Goal: Task Accomplishment & Management: Use online tool/utility

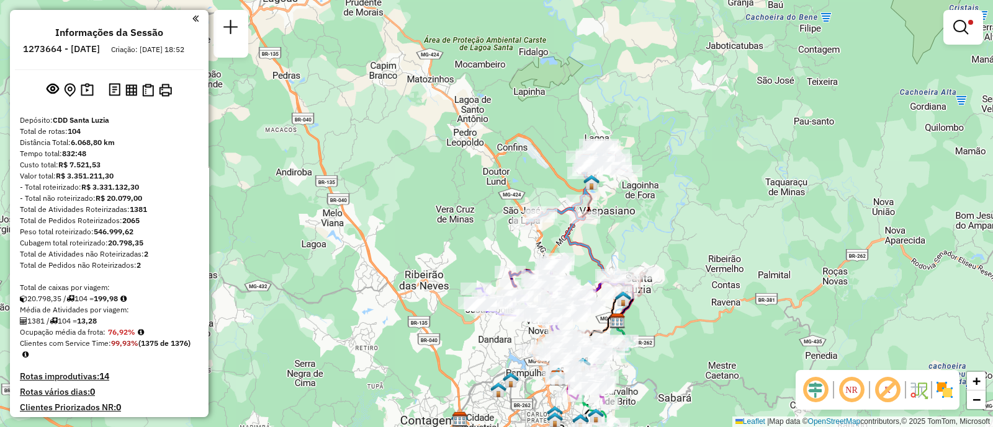
click at [943, 31] on div at bounding box center [963, 27] width 40 height 35
click at [949, 29] on link at bounding box center [963, 27] width 30 height 25
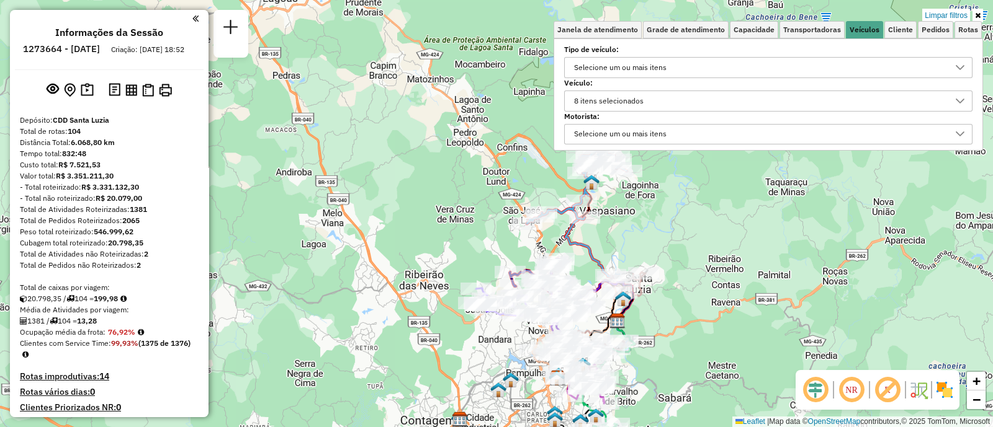
click at [648, 101] on div "8 itens selecionados" at bounding box center [608, 101] width 78 height 20
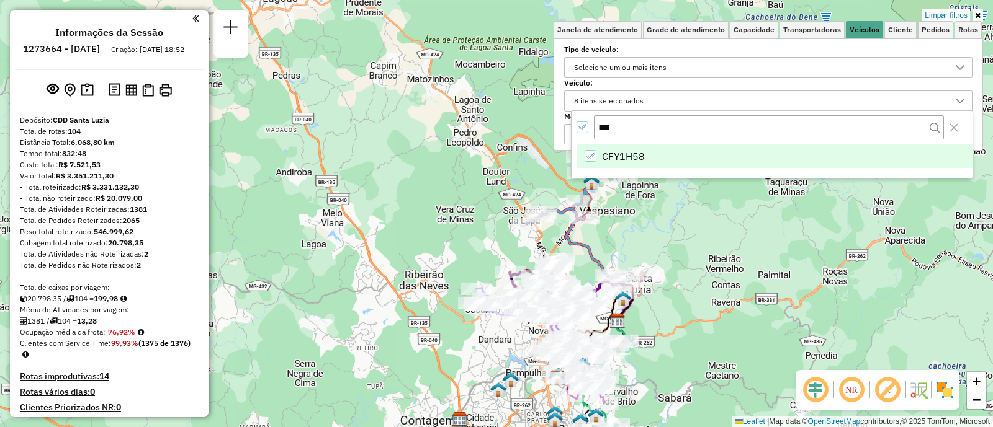
click at [597, 151] on li "CFY1H58" at bounding box center [774, 157] width 396 height 24
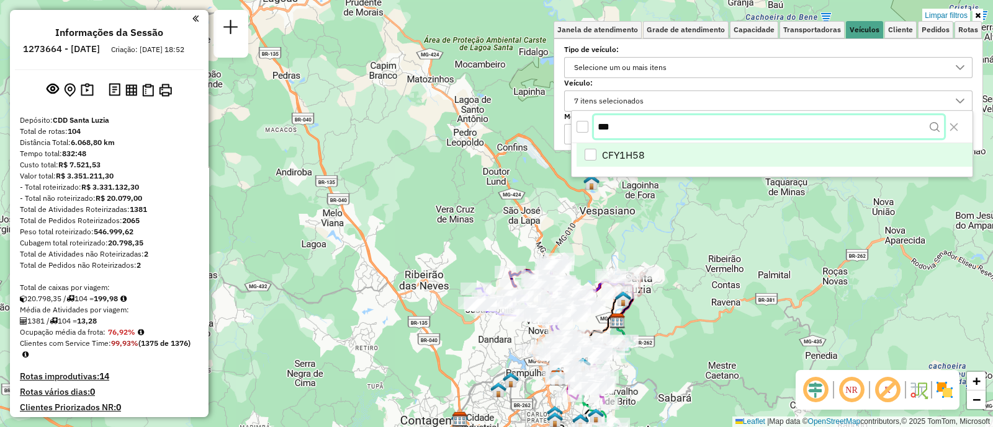
drag, startPoint x: 637, startPoint y: 130, endPoint x: 584, endPoint y: 129, distance: 53.4
click at [586, 129] on div "***" at bounding box center [771, 127] width 401 height 32
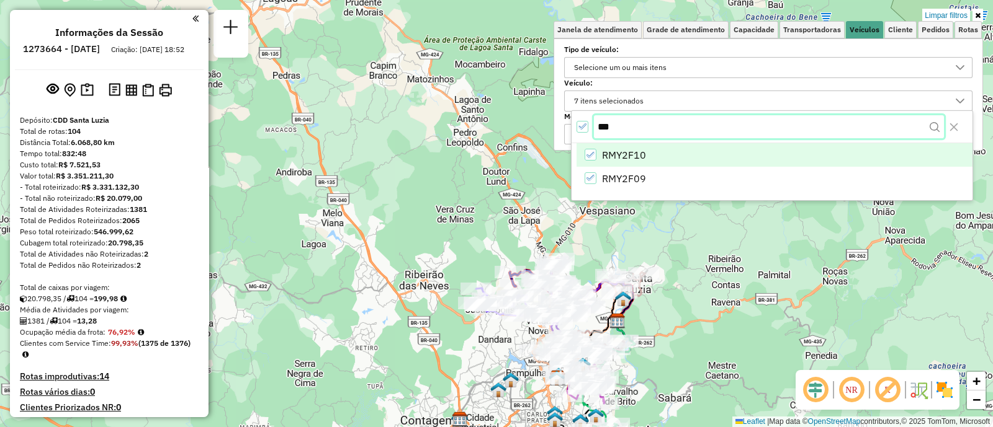
type input "***"
click at [595, 163] on li "RMY2F10" at bounding box center [774, 157] width 396 height 24
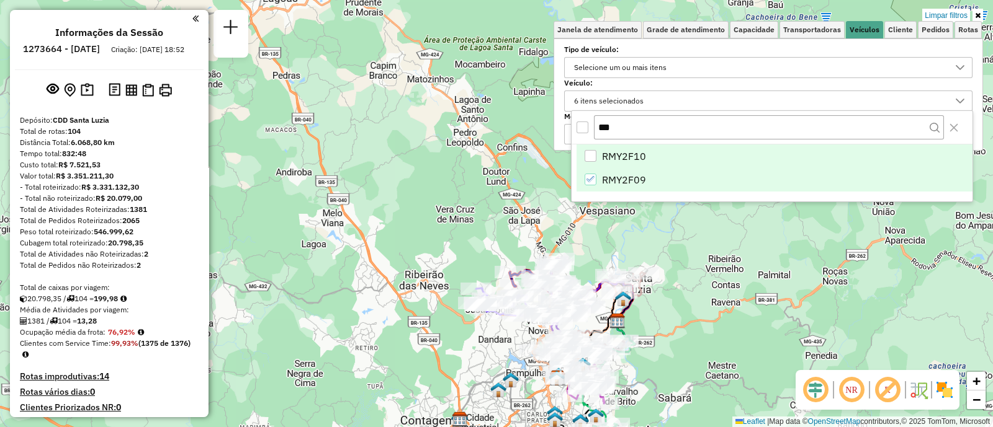
click at [596, 176] on div "RMY2F09" at bounding box center [590, 180] width 12 height 12
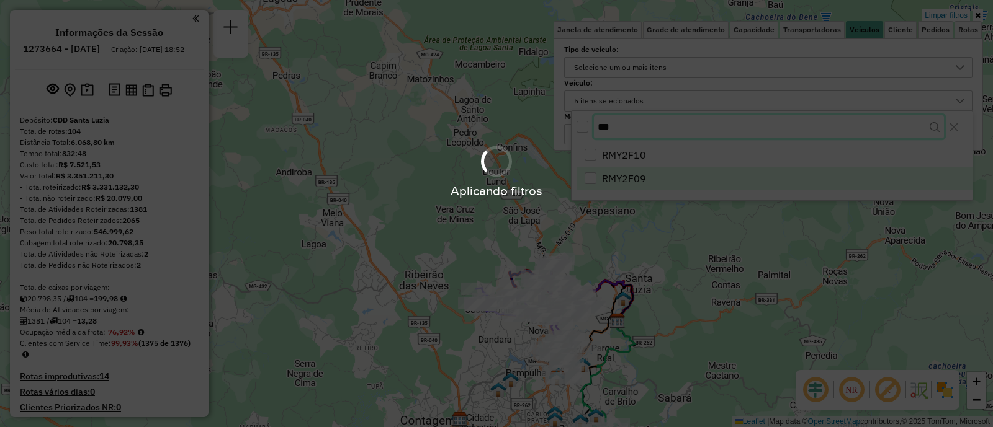
drag, startPoint x: 634, startPoint y: 135, endPoint x: 587, endPoint y: 114, distance: 51.1
click at [588, 115] on body "Aplicando filtros Pop-up bloqueado! Seu navegador bloqueou automáticamente a ab…" at bounding box center [496, 213] width 993 height 427
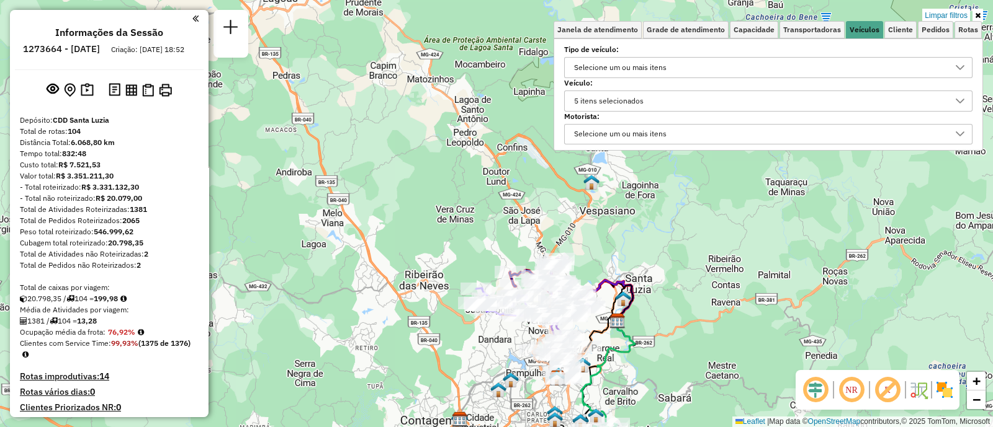
click at [637, 100] on div "5 itens selecionados" at bounding box center [608, 101] width 78 height 20
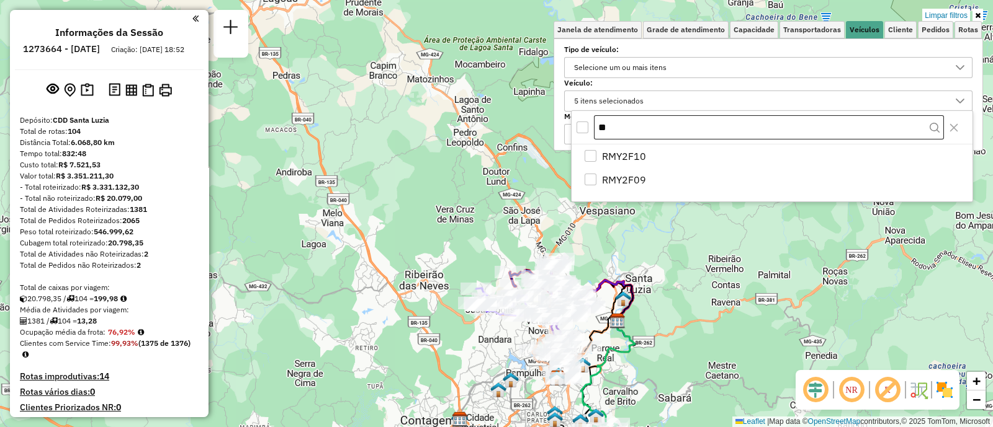
type input "*"
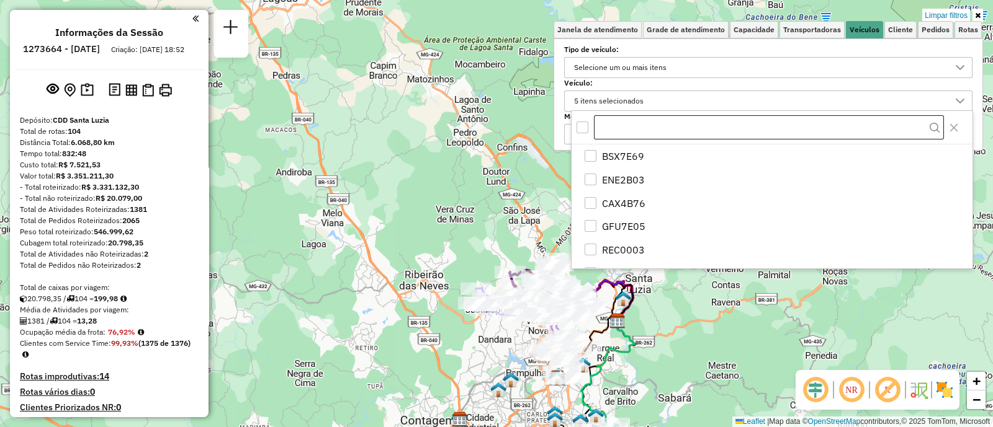
type input "*"
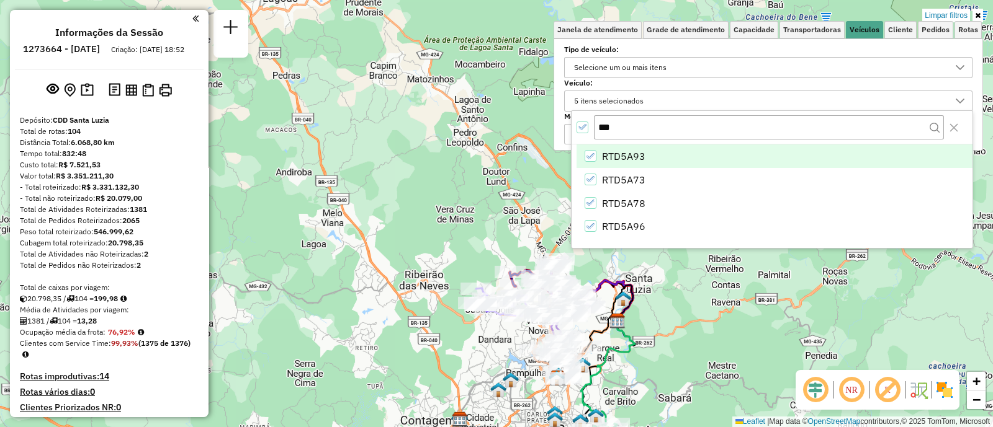
type input "***"
click at [612, 153] on span "RTD5A93" at bounding box center [623, 156] width 43 height 15
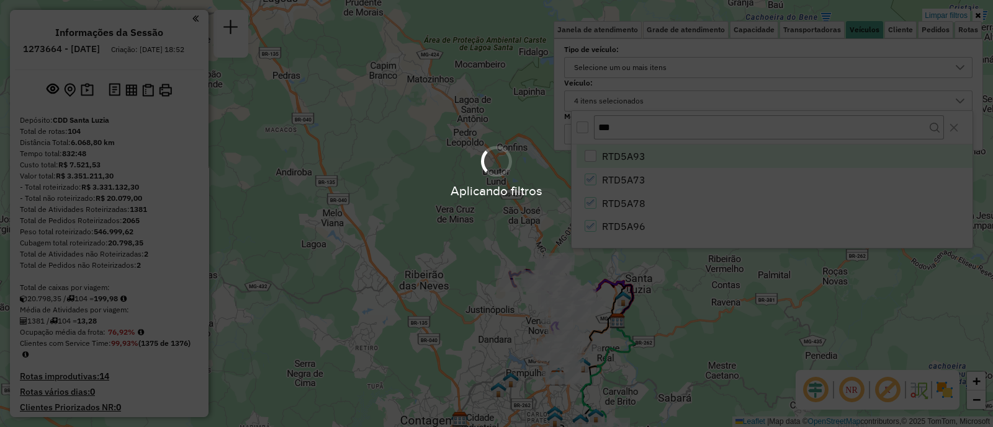
click at [610, 174] on div "Aplicando filtros" at bounding box center [496, 170] width 993 height 59
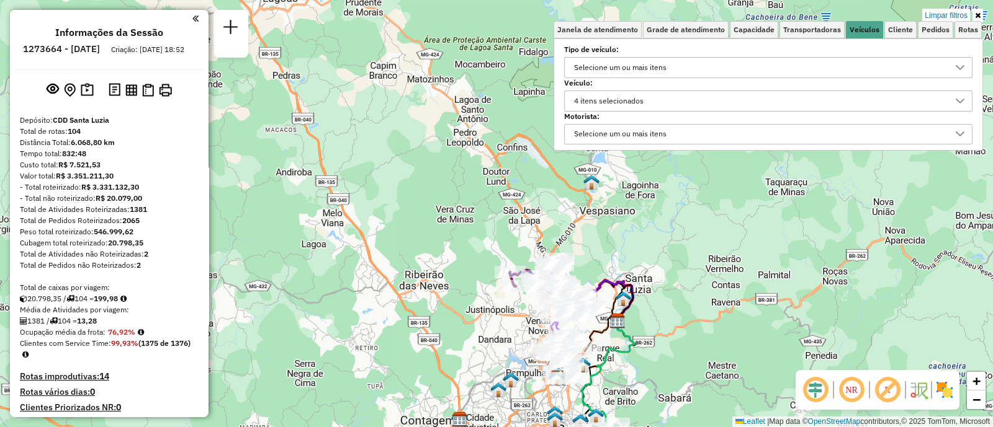
click at [615, 99] on div "4 itens selecionados" at bounding box center [608, 101] width 78 height 20
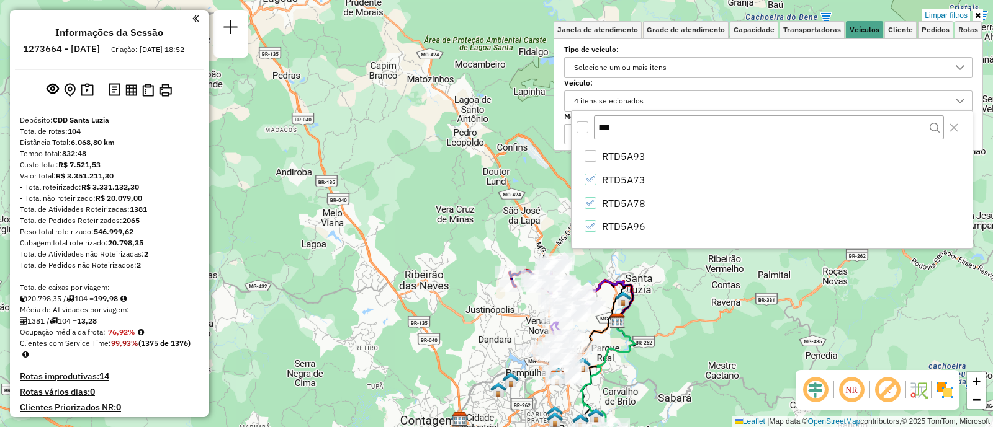
click at [581, 130] on div "All items unselected" at bounding box center [582, 128] width 12 height 12
click at [581, 126] on body "Aplicando filtros Pop-up bloqueado! Seu navegador bloqueou automáticamente a ab…" at bounding box center [496, 213] width 993 height 427
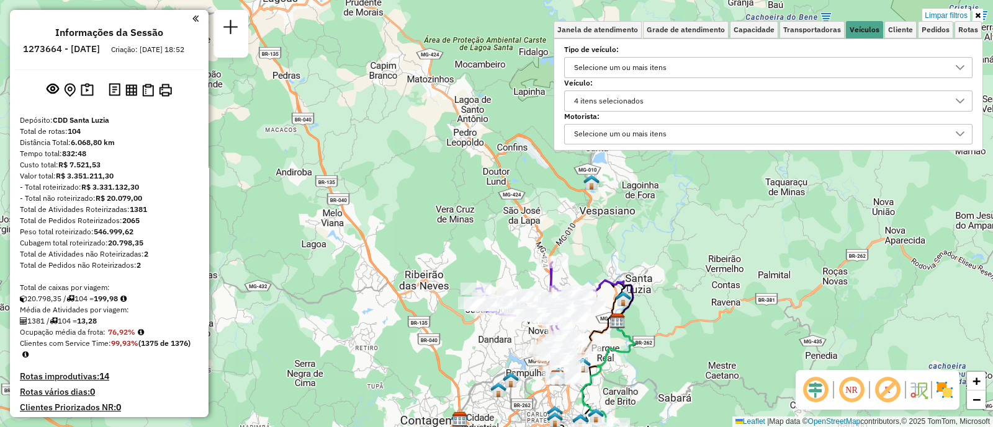
click at [661, 105] on div "4 itens selecionados" at bounding box center [758, 101] width 378 height 20
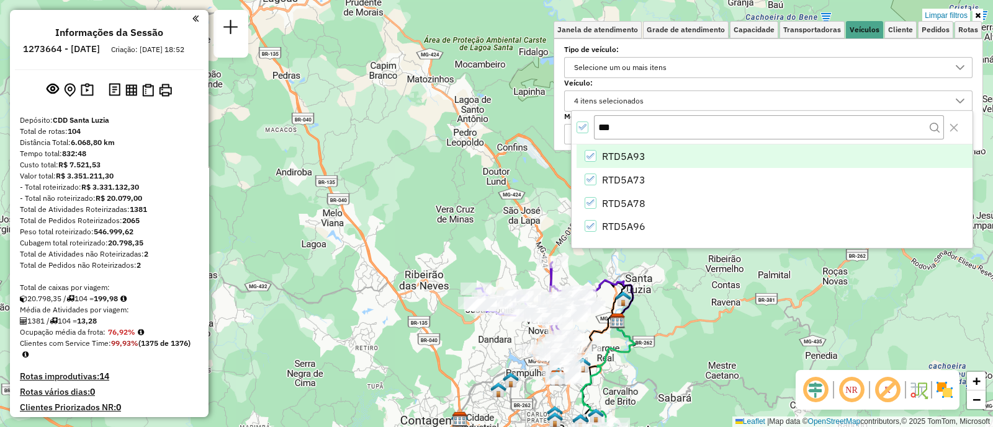
click at [578, 124] on icon "All items selected" at bounding box center [582, 127] width 9 height 9
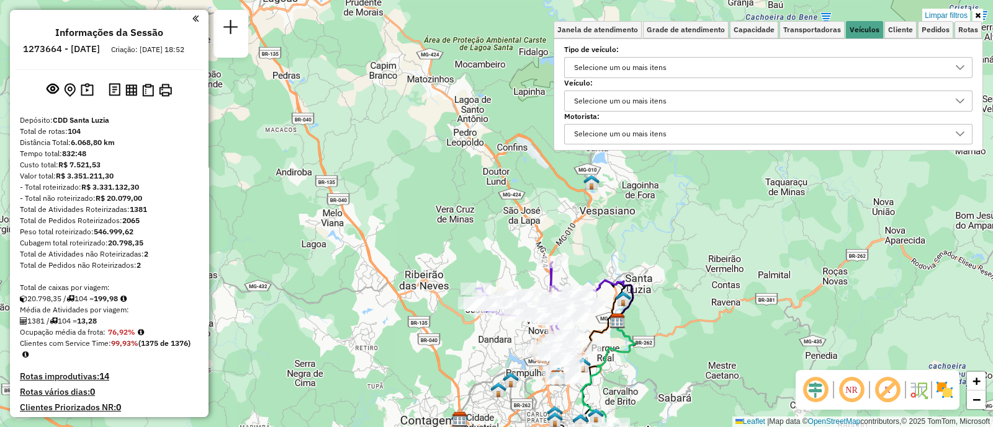
select select "**********"
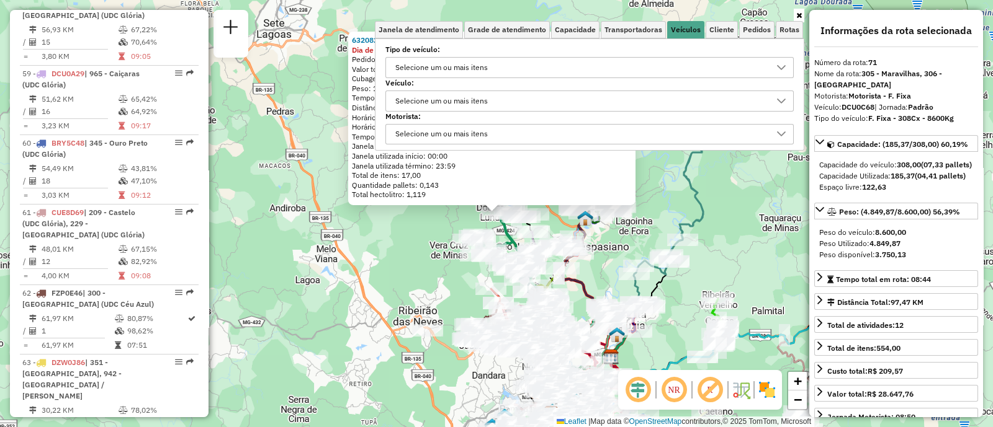
scroll to position [5775, 0]
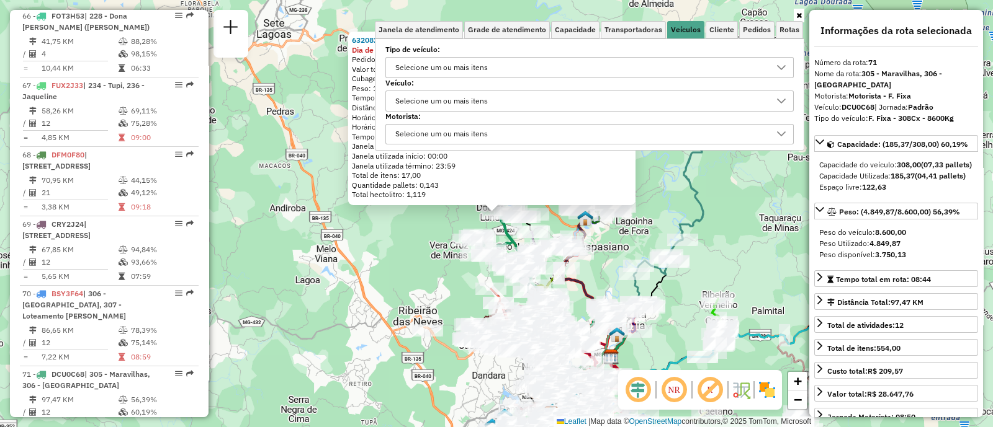
click at [725, 248] on div "63208293 - [PERSON_NAME] Dia de atendimento do cliente violado Pedidos: 1112860…" at bounding box center [496, 213] width 993 height 427
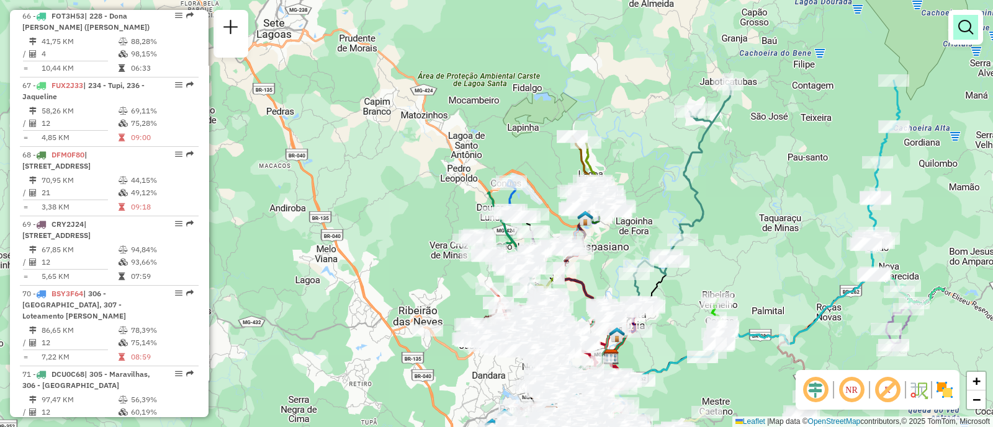
drag, startPoint x: 989, startPoint y: 35, endPoint x: 977, endPoint y: 34, distance: 11.9
click at [988, 35] on div "Janela de atendimento Grade de atendimento Capacidade Transportadoras Veículos …" at bounding box center [496, 213] width 993 height 427
click at [970, 34] on em at bounding box center [965, 27] width 15 height 15
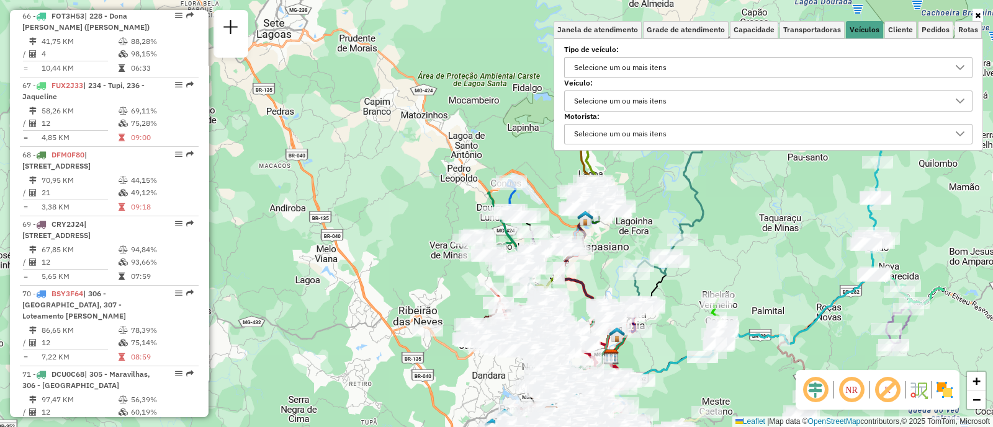
click at [605, 96] on div "Selecione um ou mais itens" at bounding box center [619, 101] width 101 height 20
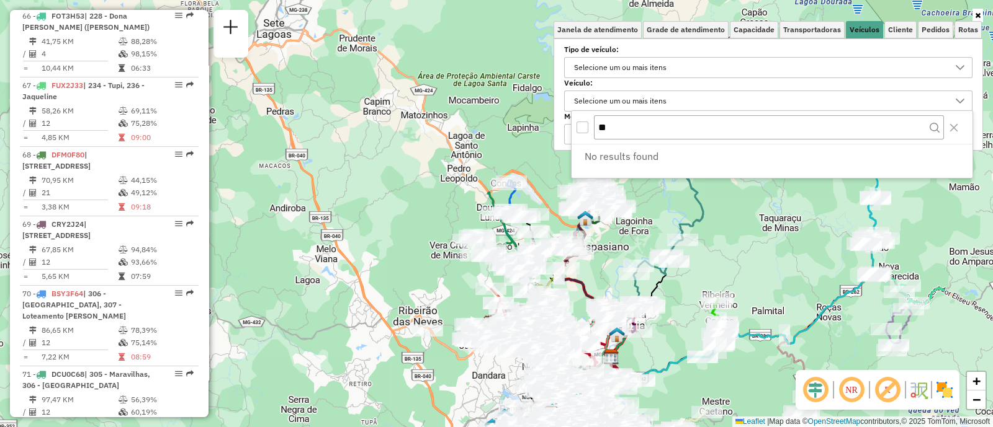
type input "*"
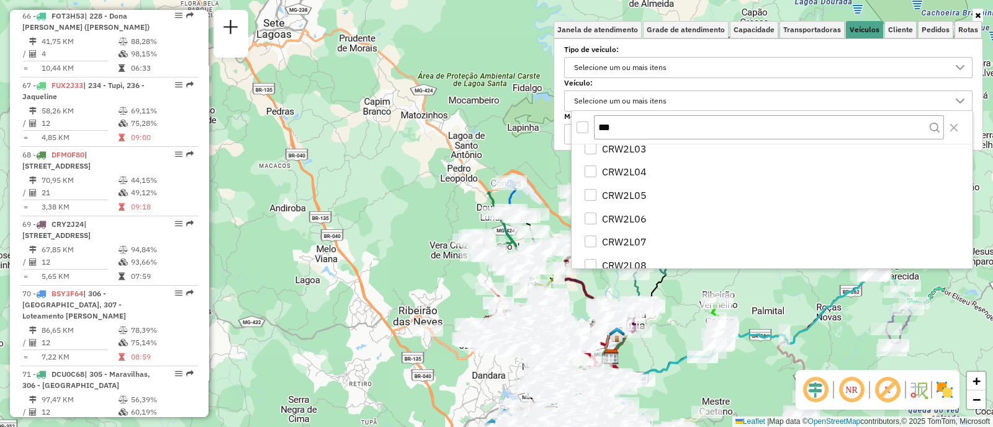
scroll to position [73, 0]
type input "***"
click at [582, 123] on div "All items unselected" at bounding box center [582, 128] width 12 height 12
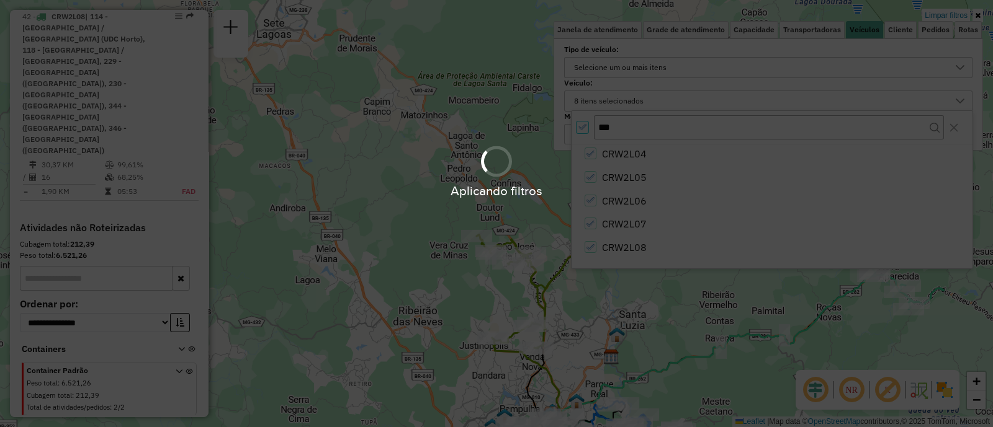
scroll to position [1015, 0]
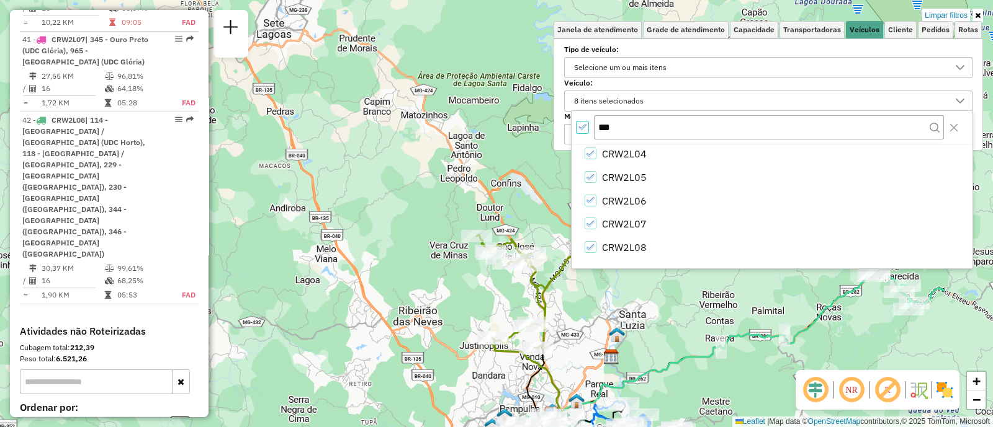
click at [705, 333] on div "Limpar filtros Janela de atendimento Grade de atendimento Capacidade Transporta…" at bounding box center [496, 213] width 993 height 427
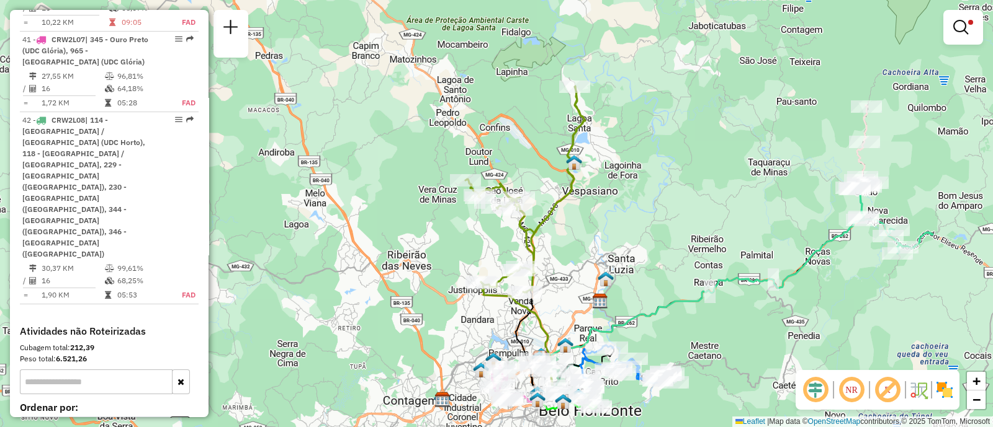
drag, startPoint x: 698, startPoint y: 293, endPoint x: 674, endPoint y: 203, distance: 93.1
click at [688, 234] on div "Limpar filtros Janela de atendimento Grade de atendimento Capacidade Transporta…" at bounding box center [496, 213] width 993 height 427
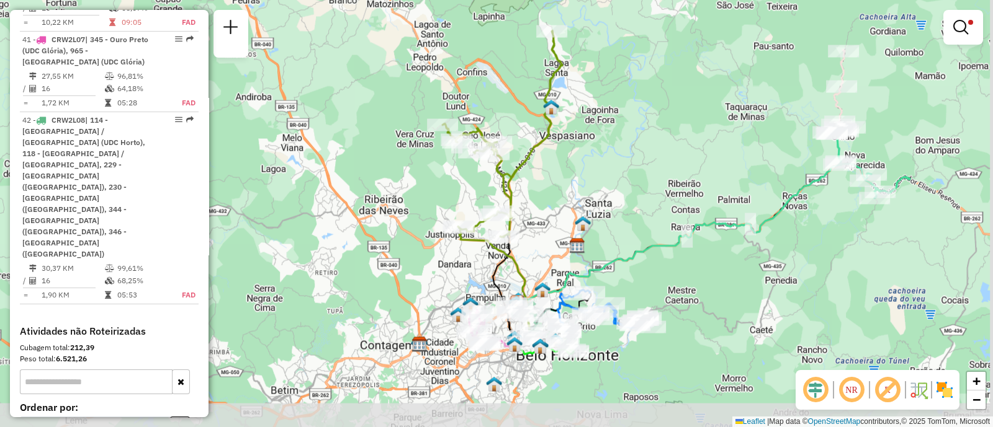
drag, startPoint x: 674, startPoint y: 203, endPoint x: 648, endPoint y: 146, distance: 63.0
click at [648, 147] on div "Limpar filtros Janela de atendimento Grade de atendimento Capacidade Transporta…" at bounding box center [496, 213] width 993 height 427
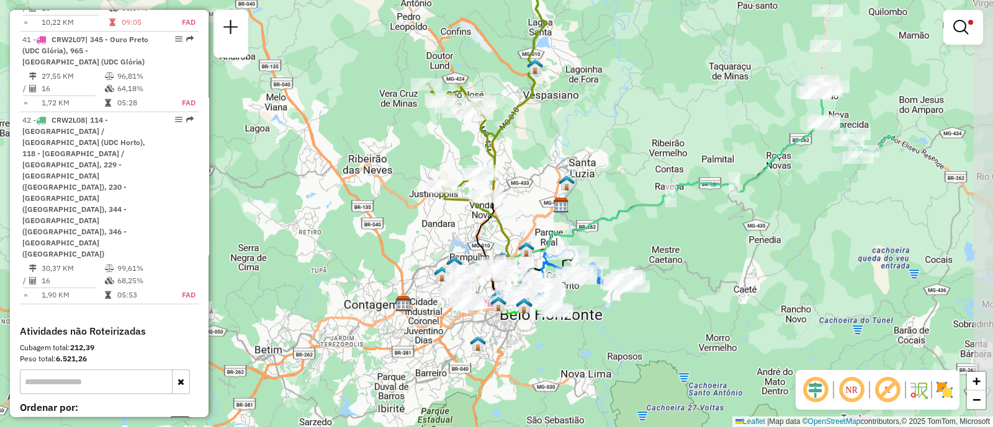
click at [648, 144] on div "Limpar filtros Janela de atendimento Grade de atendimento Capacidade Transporta…" at bounding box center [496, 213] width 993 height 427
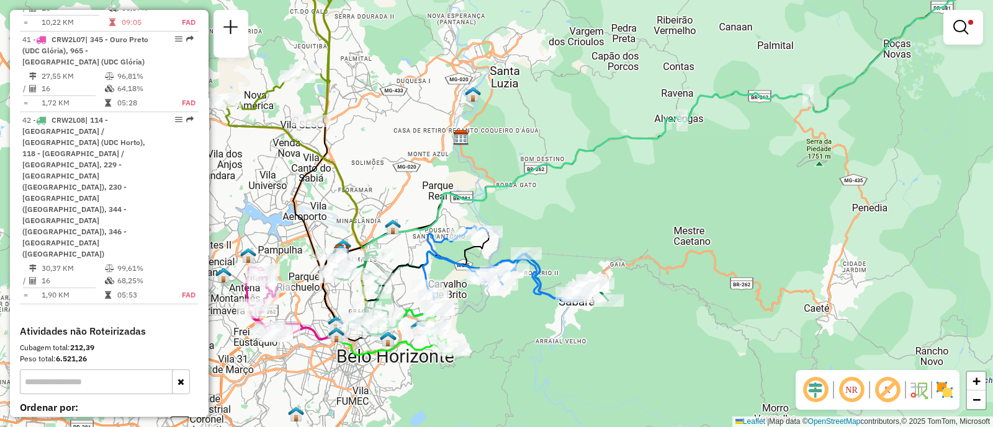
drag, startPoint x: 694, startPoint y: 259, endPoint x: 721, endPoint y: 248, distance: 29.8
click at [720, 248] on div "Limpar filtros Janela de atendimento Grade de atendimento Capacidade Transporta…" at bounding box center [496, 213] width 993 height 427
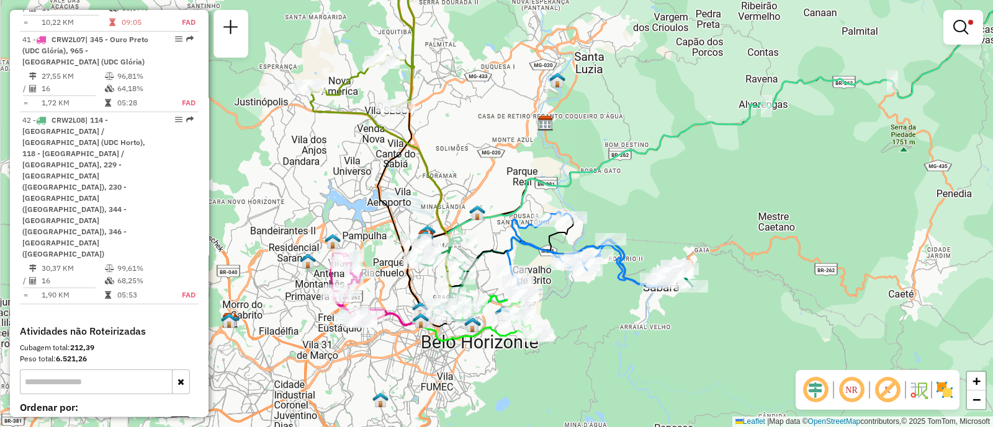
drag, startPoint x: 555, startPoint y: 366, endPoint x: 619, endPoint y: 360, distance: 64.2
click at [619, 360] on div "Limpar filtros Janela de atendimento Grade de atendimento Capacidade Transporta…" at bounding box center [496, 213] width 993 height 427
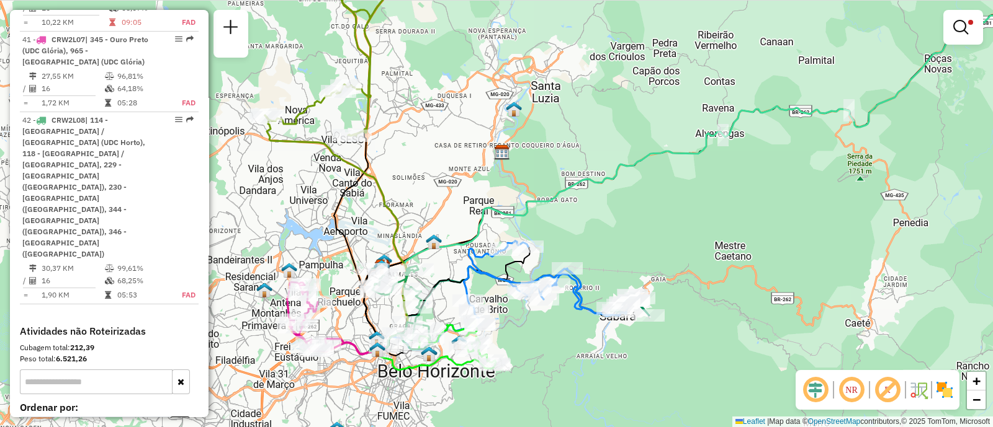
drag, startPoint x: 654, startPoint y: 330, endPoint x: 616, endPoint y: 355, distance: 45.2
click at [616, 355] on div "Limpar filtros Janela de atendimento Grade de atendimento Capacidade Transporta…" at bounding box center [496, 213] width 993 height 427
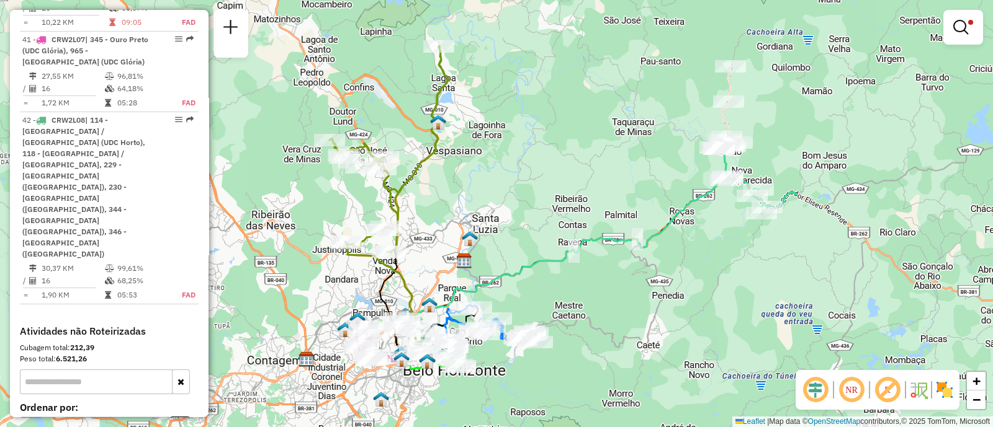
drag, startPoint x: 741, startPoint y: 245, endPoint x: 617, endPoint y: 301, distance: 136.0
click at [618, 301] on div "Limpar filtros Janela de atendimento Grade de atendimento Capacidade Transporta…" at bounding box center [496, 213] width 993 height 427
